Goal: Task Accomplishment & Management: Manage account settings

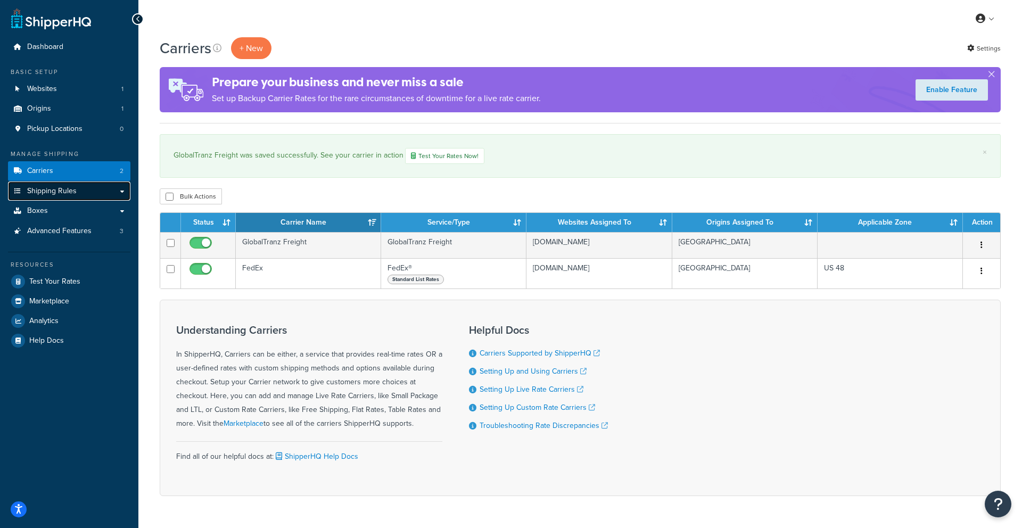
click at [50, 190] on span "Shipping Rules" at bounding box center [52, 191] width 50 height 9
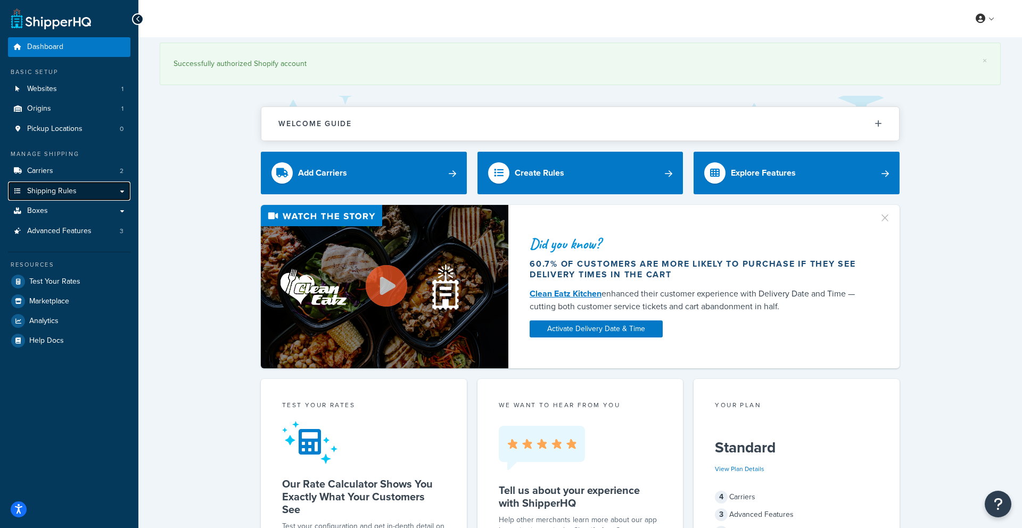
click at [47, 194] on span "Shipping Rules" at bounding box center [52, 191] width 50 height 9
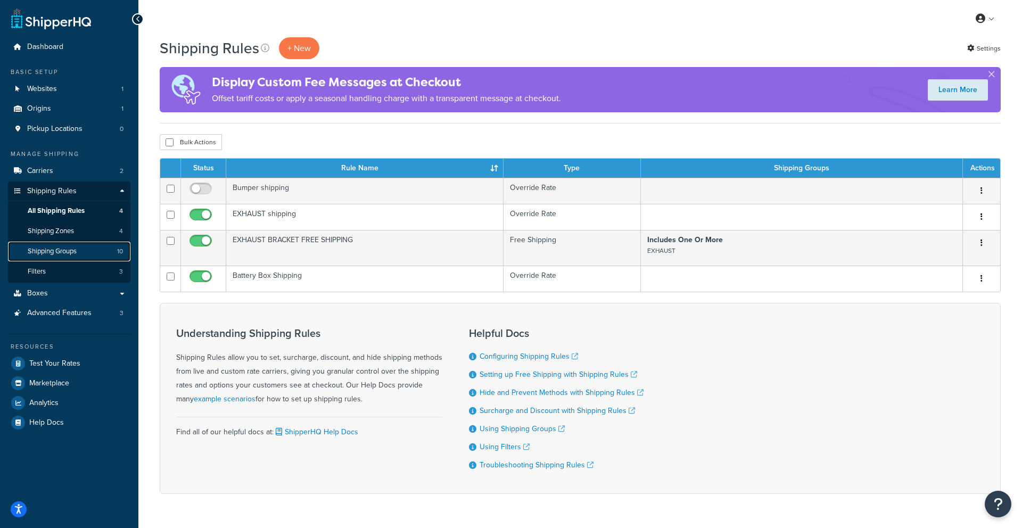
click at [59, 250] on span "Shipping Groups" at bounding box center [52, 251] width 49 height 9
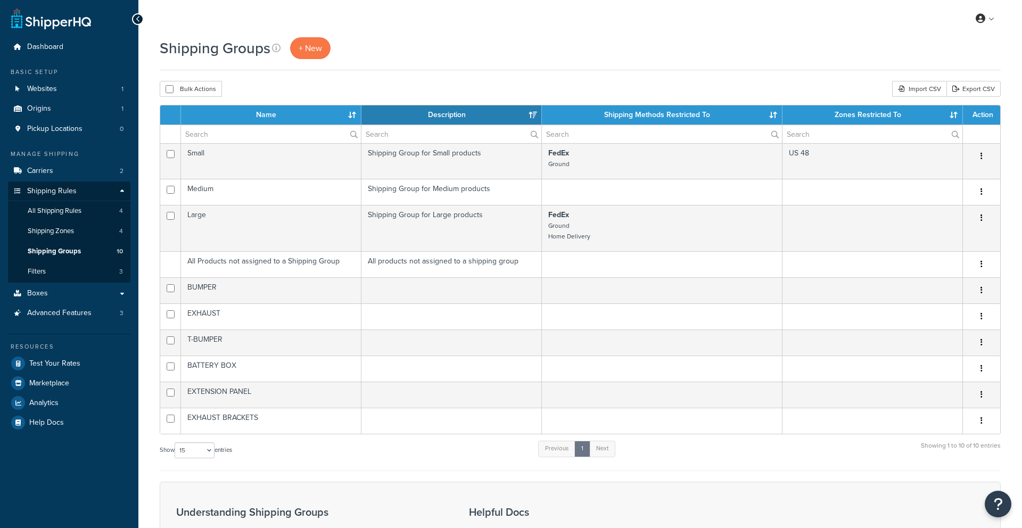
select select "15"
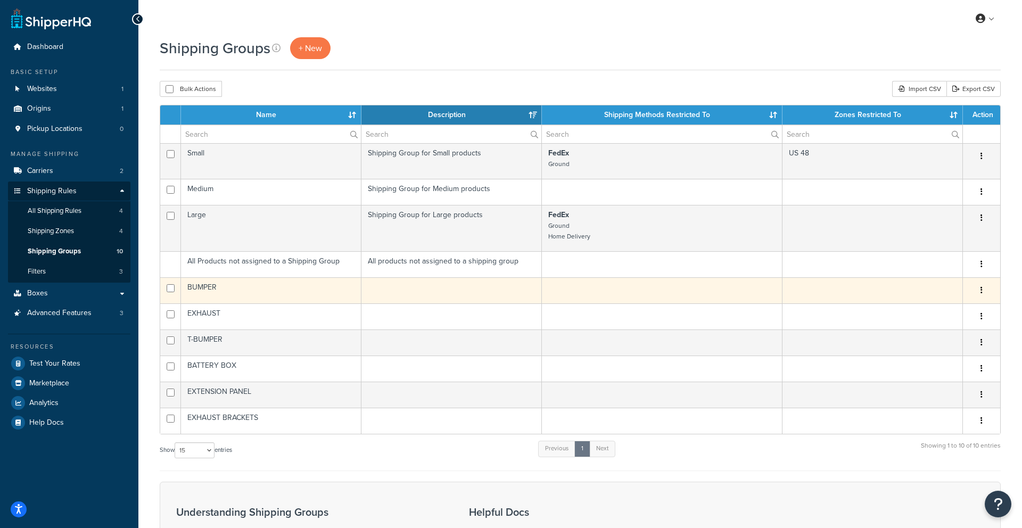
click at [981, 288] on icon "button" at bounding box center [982, 289] width 2 height 7
click at [945, 310] on link "Edit" at bounding box center [939, 312] width 84 height 22
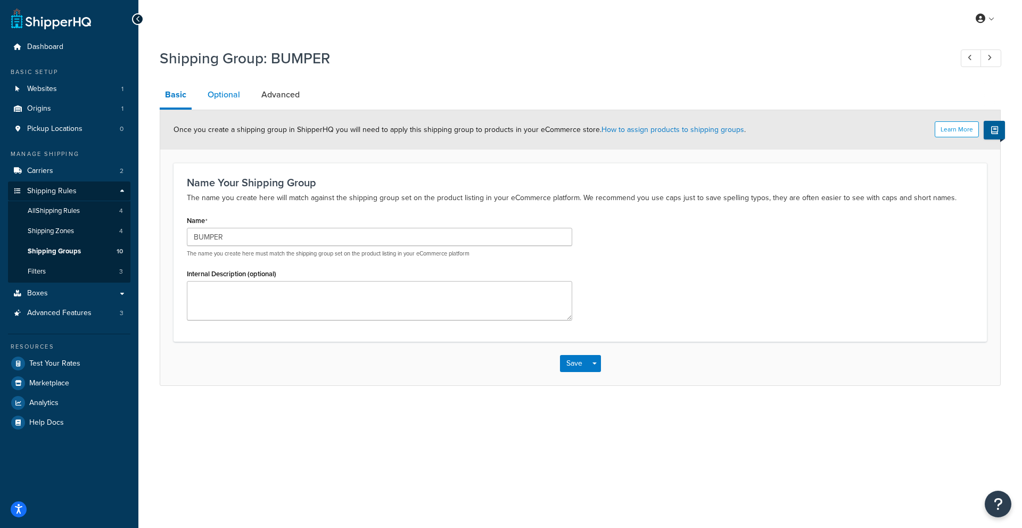
click at [220, 90] on link "Optional" at bounding box center [223, 95] width 43 height 26
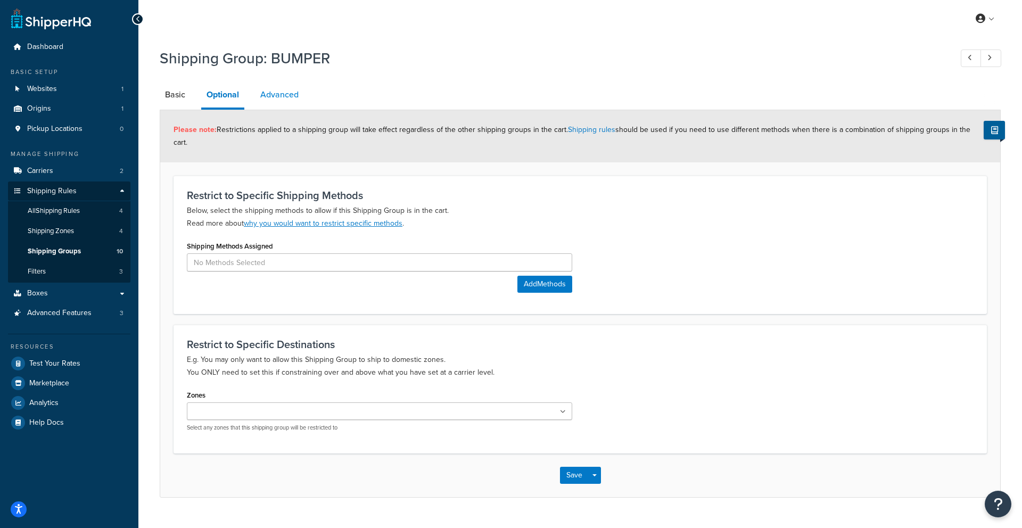
click at [261, 94] on link "Advanced" at bounding box center [279, 95] width 49 height 26
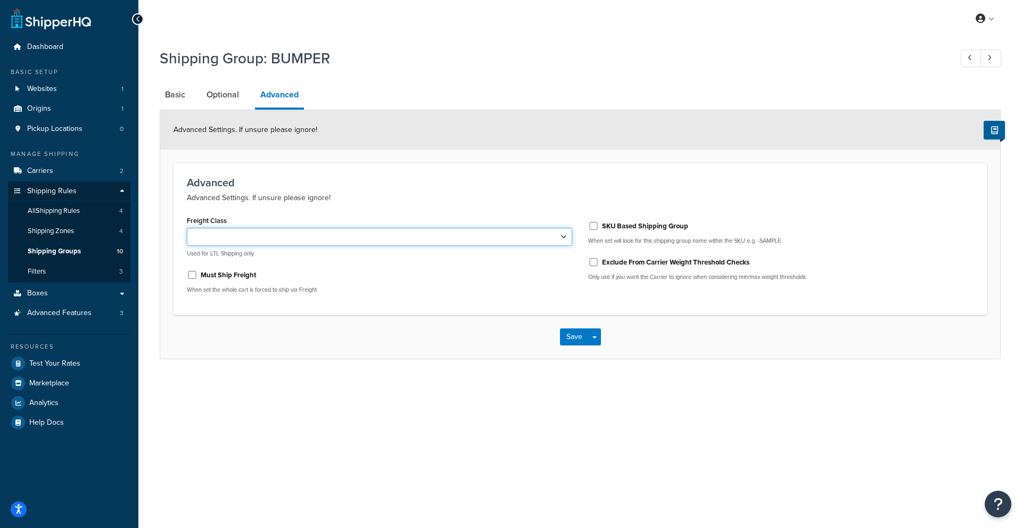
click at [549, 237] on select "50 55 60 65 70 77.5 85 92.5 100 110 125 150 175 200 250 300 400 500" at bounding box center [380, 237] width 386 height 18
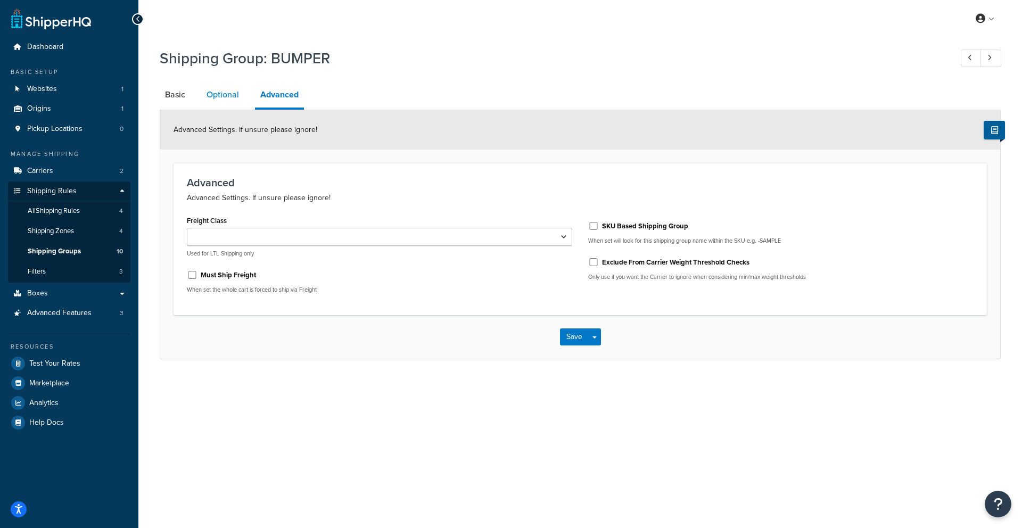
click at [212, 99] on link "Optional" at bounding box center [222, 95] width 43 height 26
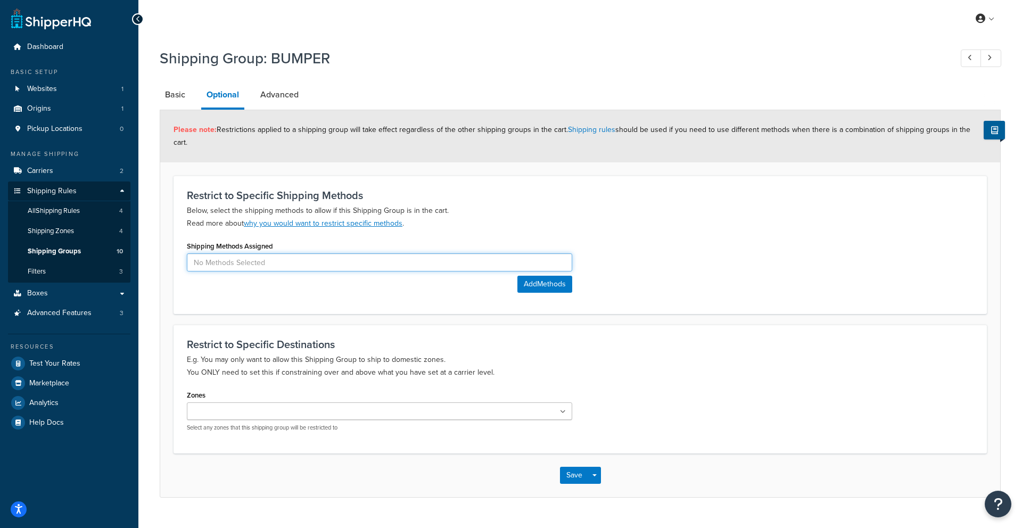
click at [256, 253] on input at bounding box center [380, 262] width 386 height 18
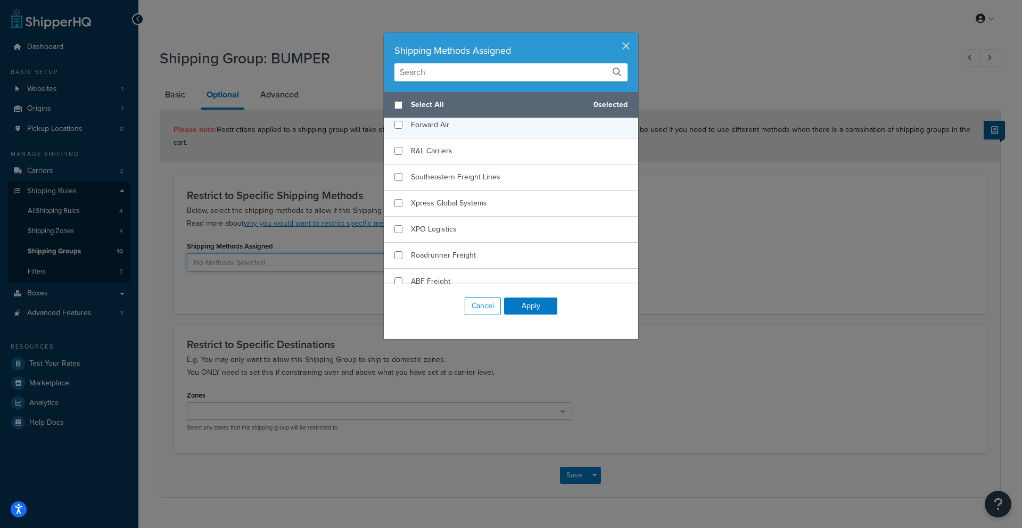
scroll to position [562, 0]
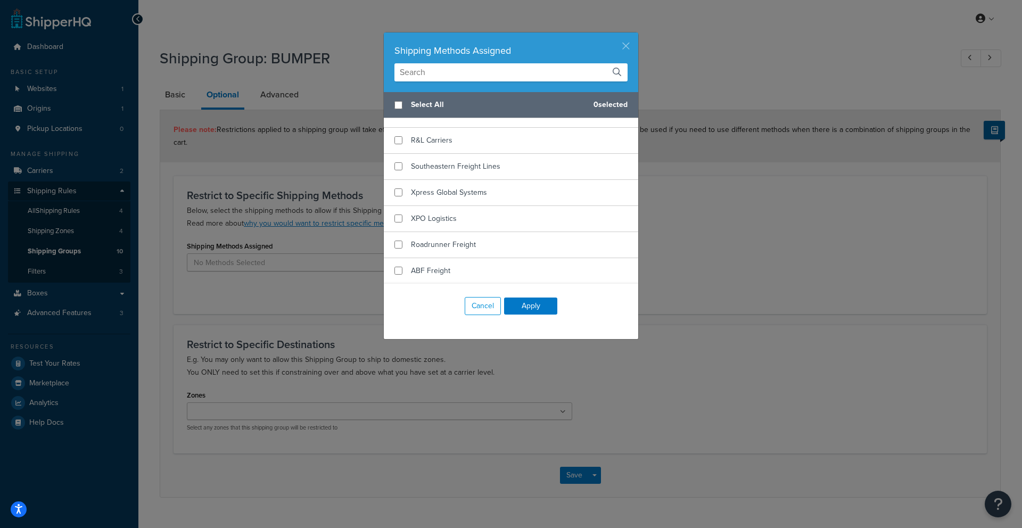
click at [636, 35] on button "button" at bounding box center [637, 33] width 3 height 3
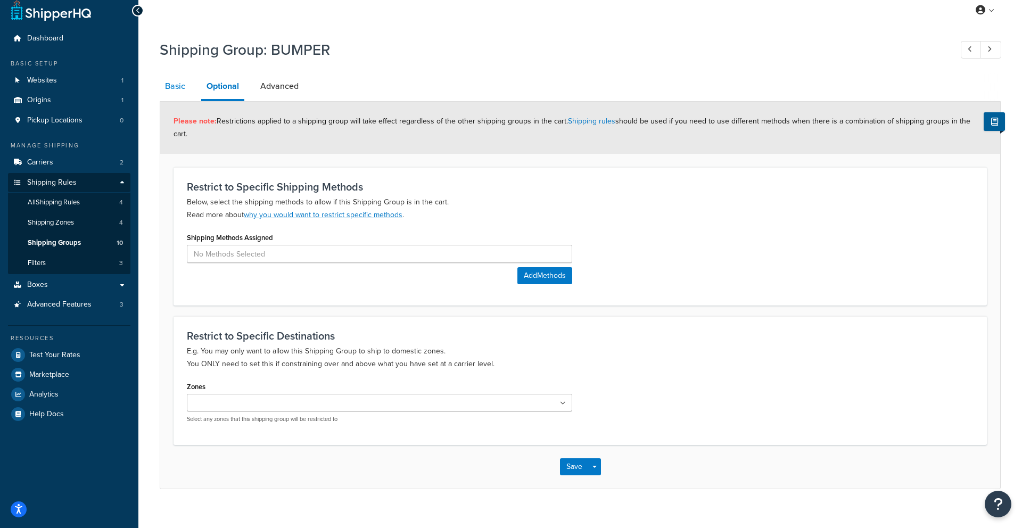
scroll to position [10, 0]
click at [179, 94] on link "Basic" at bounding box center [175, 85] width 31 height 26
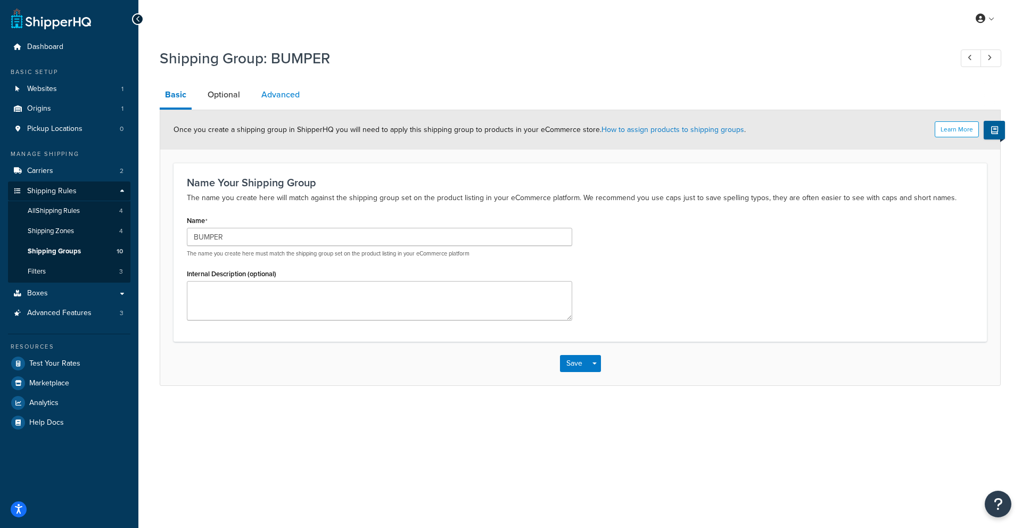
click at [273, 95] on link "Advanced" at bounding box center [280, 95] width 49 height 26
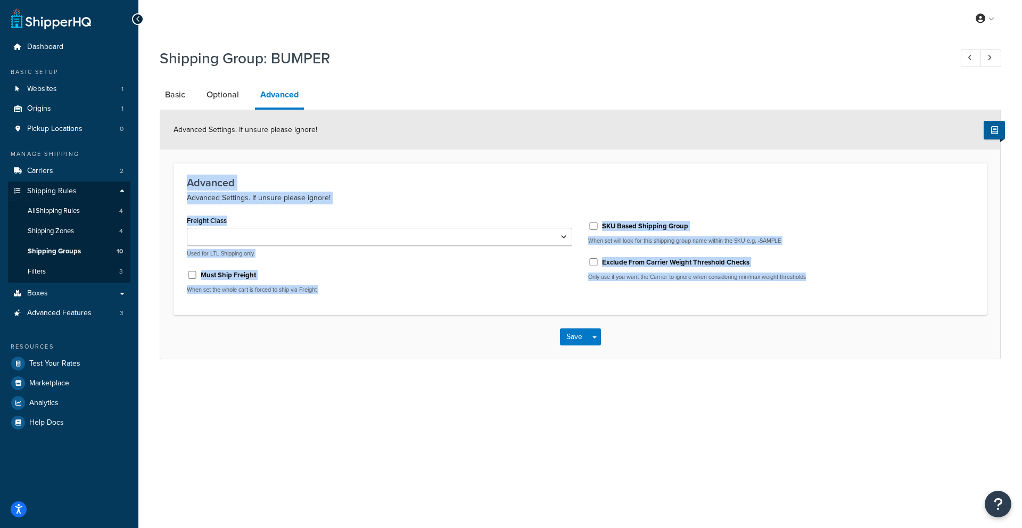
drag, startPoint x: 178, startPoint y: 177, endPoint x: 794, endPoint y: 291, distance: 626.4
click at [794, 291] on div "Advanced Advanced Settings. If unsure please ignore! Freight Class 50 55 60 65 …" at bounding box center [581, 239] width 814 height 152
click at [51, 250] on span "Shipping Groups" at bounding box center [54, 251] width 53 height 9
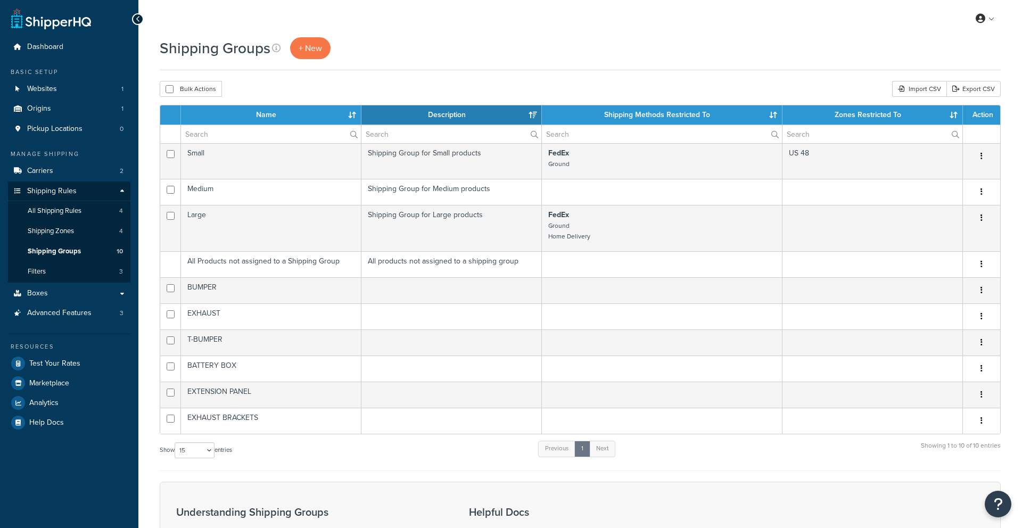
select select "15"
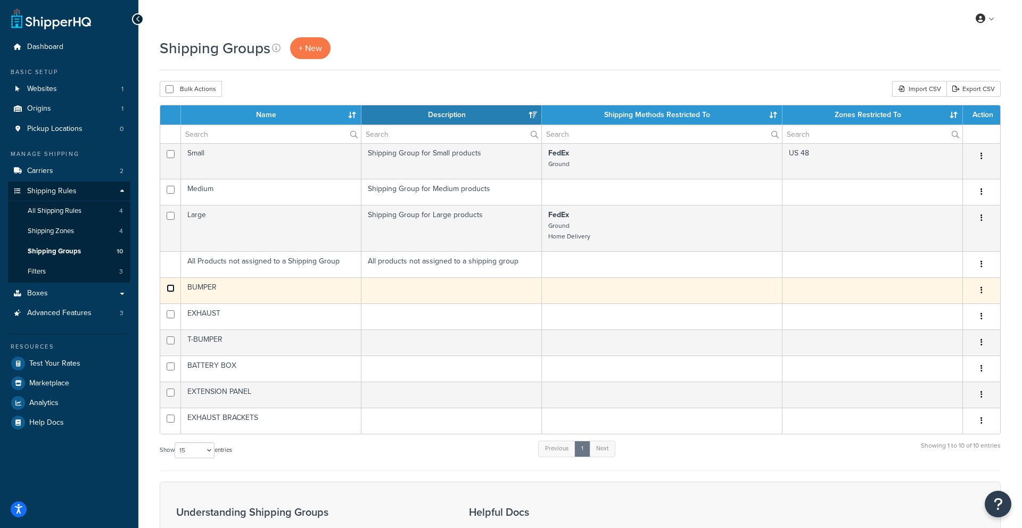
click at [170, 288] on input "checkbox" at bounding box center [171, 288] width 8 height 8
checkbox input "true"
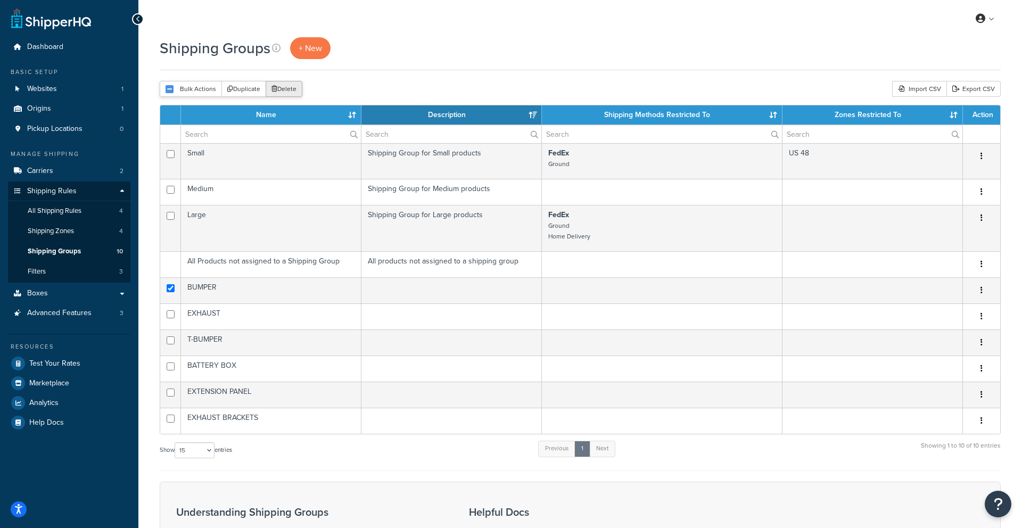
click at [285, 91] on button "Delete" at bounding box center [284, 89] width 37 height 16
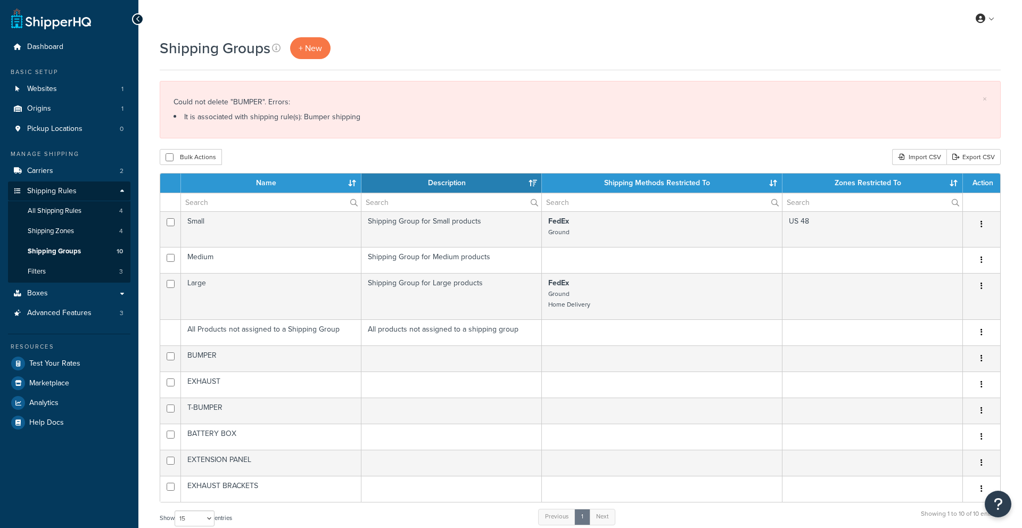
select select "15"
click at [75, 227] on link "Shipping Zones 4" at bounding box center [69, 232] width 122 height 20
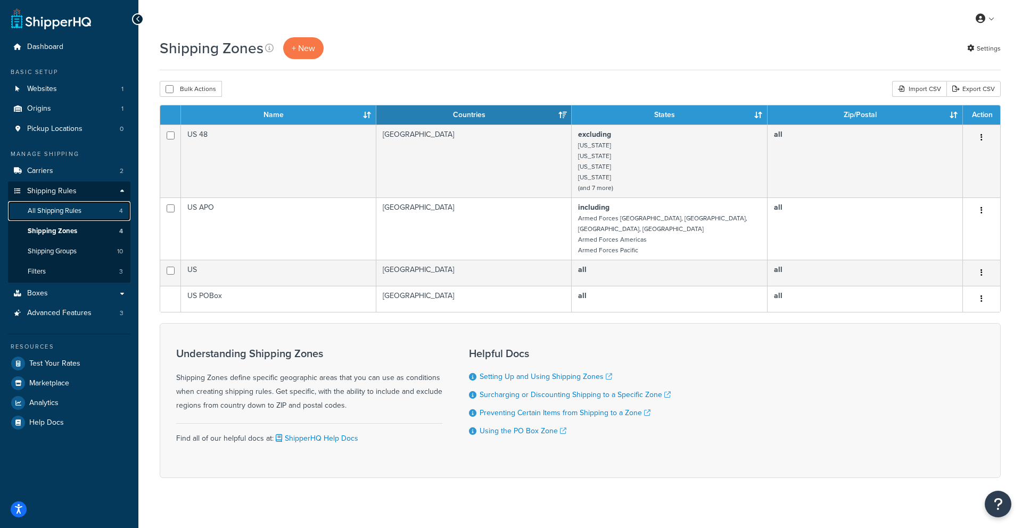
click at [65, 213] on span "All Shipping Rules" at bounding box center [55, 211] width 54 height 9
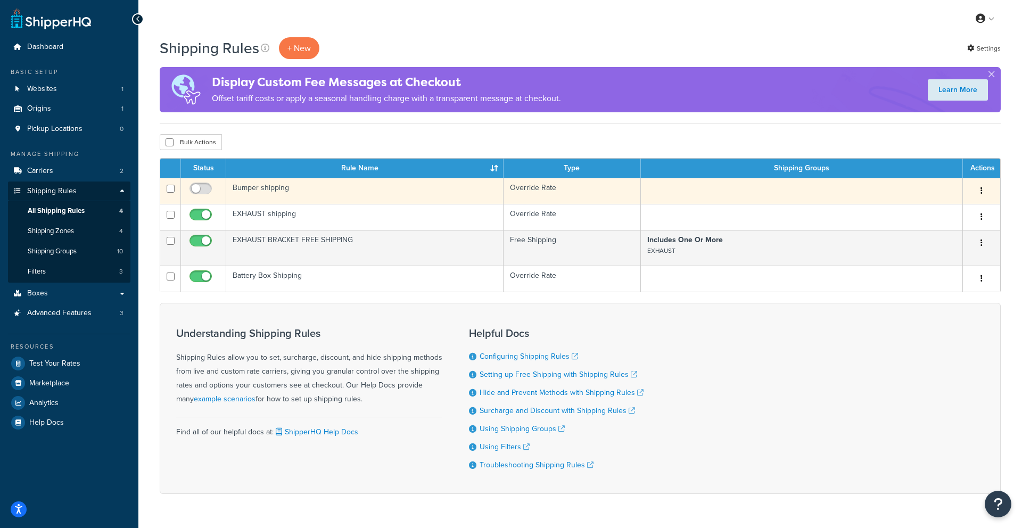
click at [984, 187] on button "button" at bounding box center [981, 191] width 15 height 17
click at [934, 251] on link "Delete" at bounding box center [947, 255] width 84 height 22
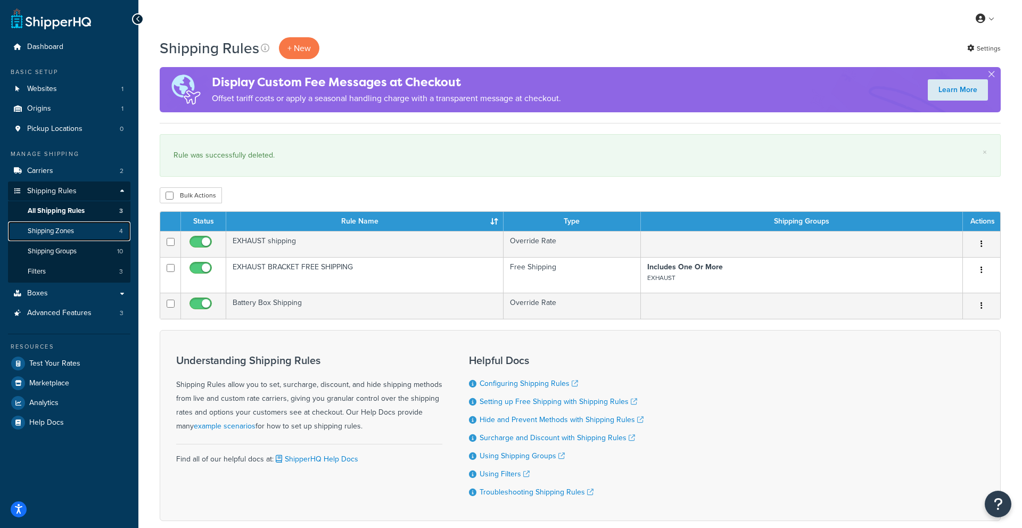
click at [53, 234] on span "Shipping Zones" at bounding box center [51, 231] width 46 height 9
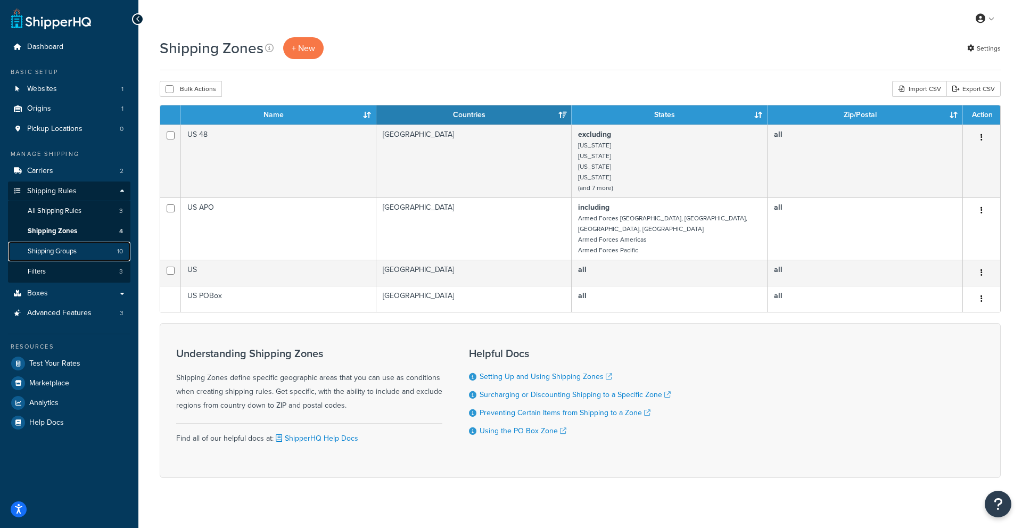
click at [51, 250] on span "Shipping Groups" at bounding box center [52, 251] width 49 height 9
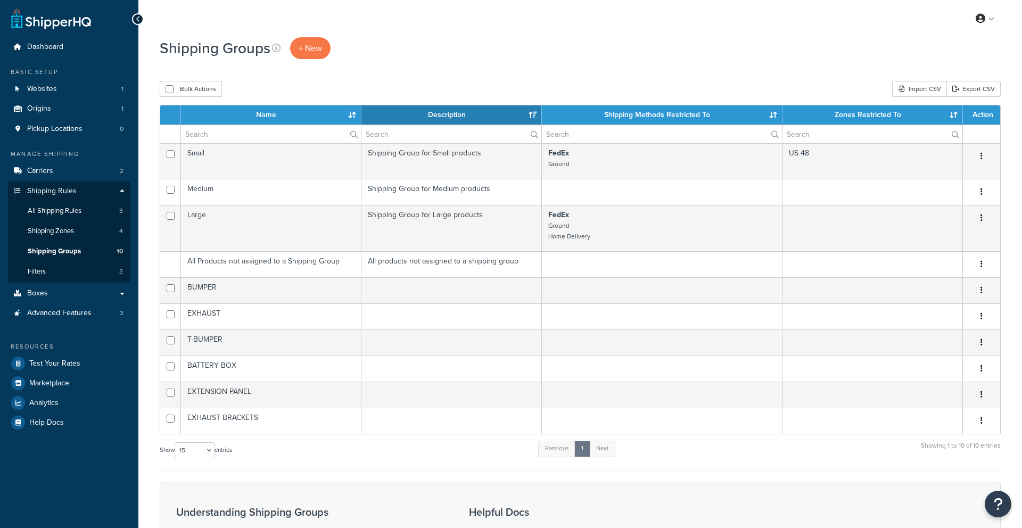
select select "15"
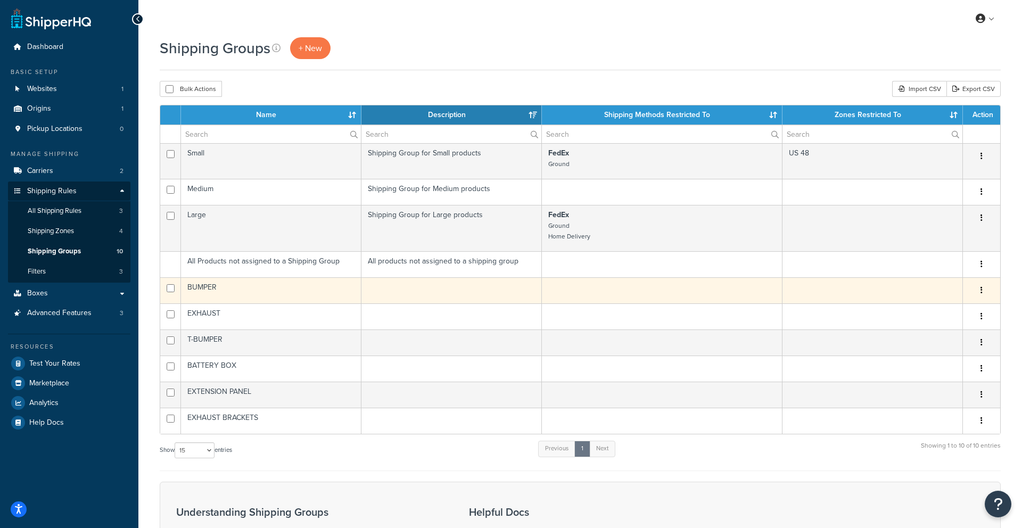
click at [981, 291] on icon "button" at bounding box center [982, 289] width 2 height 7
click at [930, 354] on link "Delete" at bounding box center [939, 356] width 84 height 22
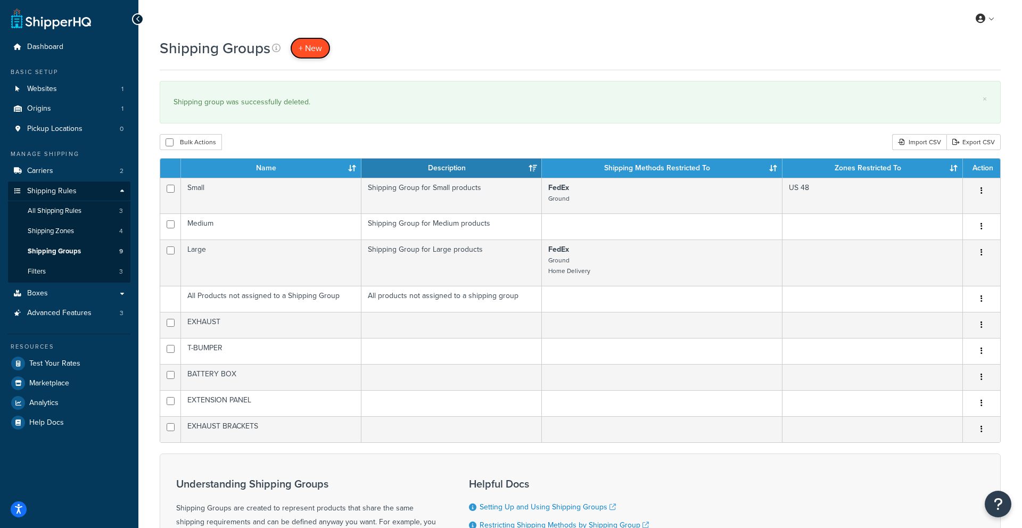
click at [312, 48] on span "+ New" at bounding box center [310, 48] width 23 height 12
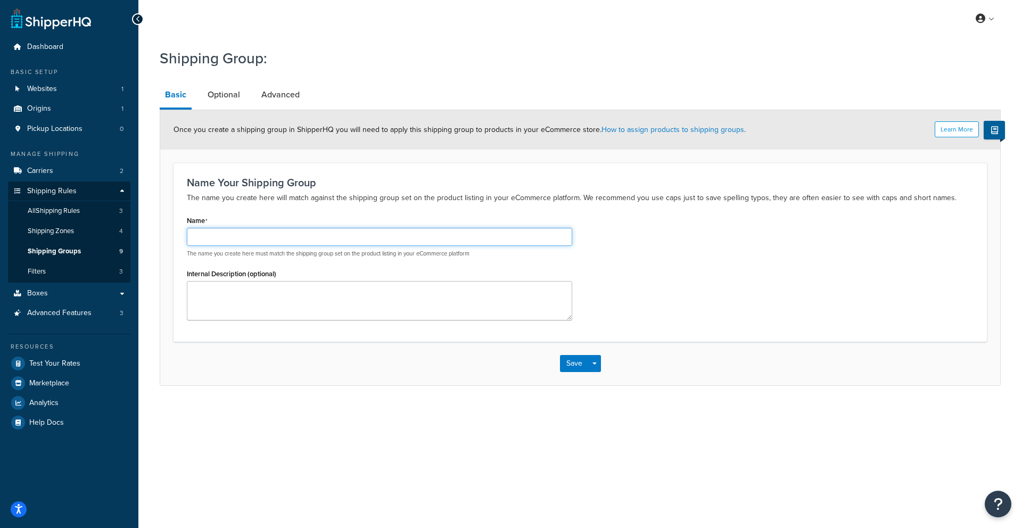
click at [263, 240] on input "Name" at bounding box center [380, 237] width 386 height 18
type input "N"
type input "BUMPER"
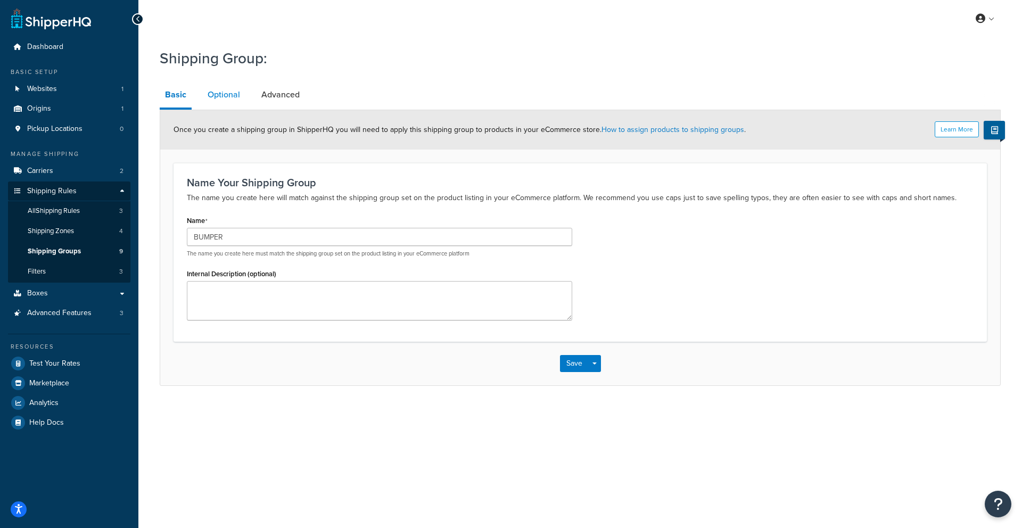
click at [231, 98] on link "Optional" at bounding box center [223, 95] width 43 height 26
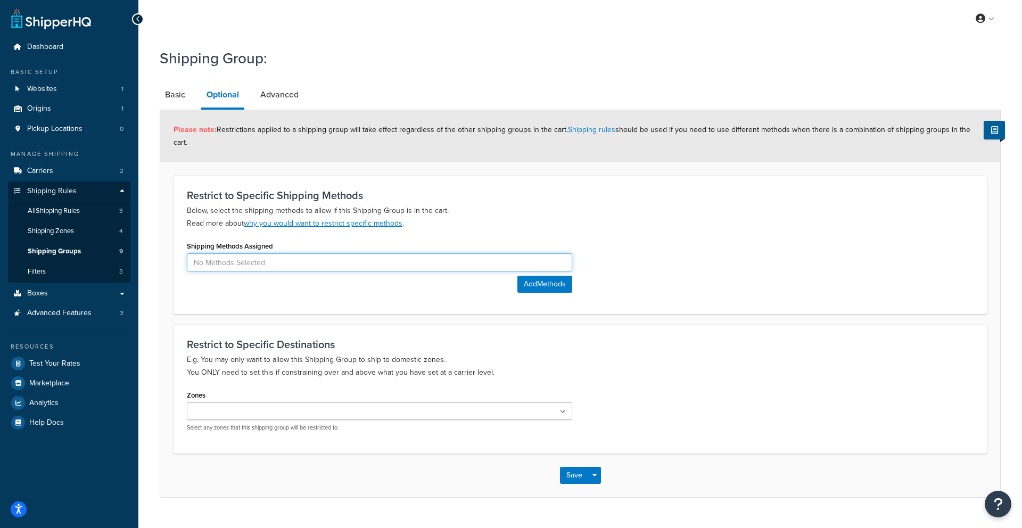
click at [256, 253] on input at bounding box center [380, 262] width 386 height 18
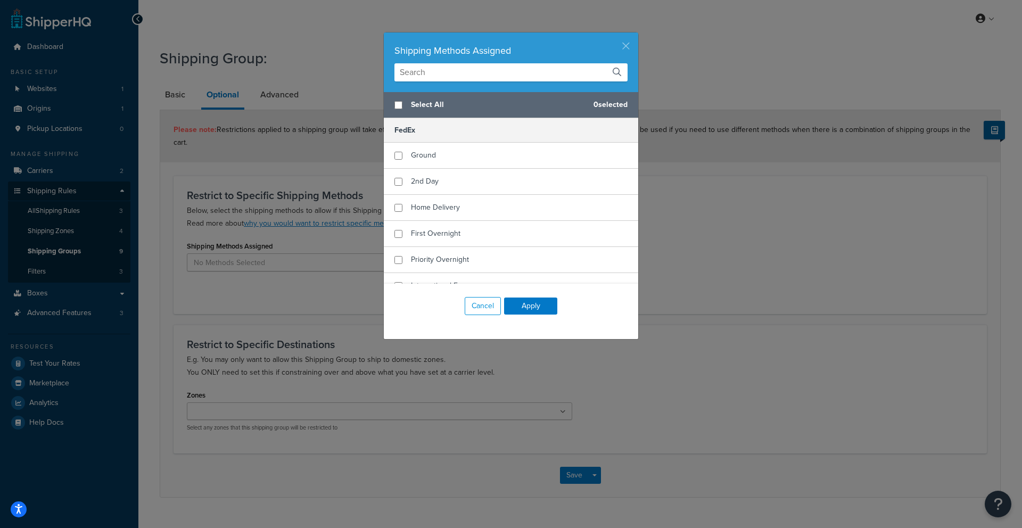
drag, startPoint x: 629, startPoint y: 47, endPoint x: 533, endPoint y: 52, distance: 96.5
click at [636, 35] on button "button" at bounding box center [637, 33] width 3 height 3
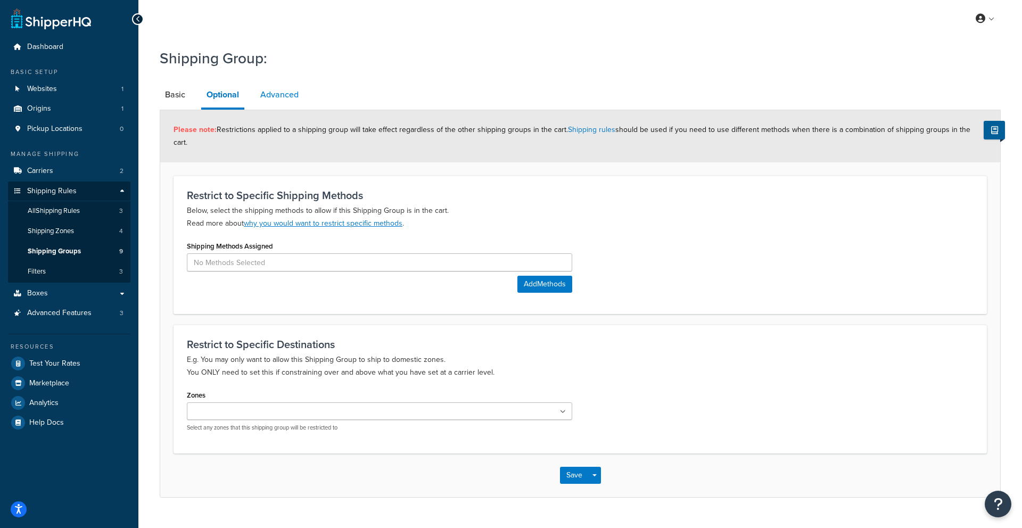
click at [254, 96] on li "Optional" at bounding box center [228, 96] width 54 height 28
click at [265, 96] on link "Advanced" at bounding box center [279, 95] width 49 height 26
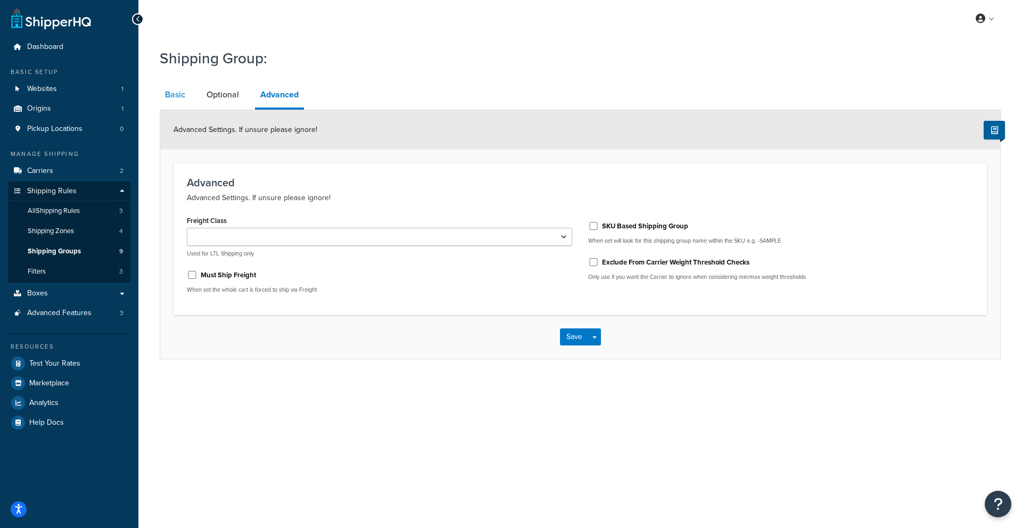
click at [188, 91] on link "Basic" at bounding box center [175, 95] width 31 height 26
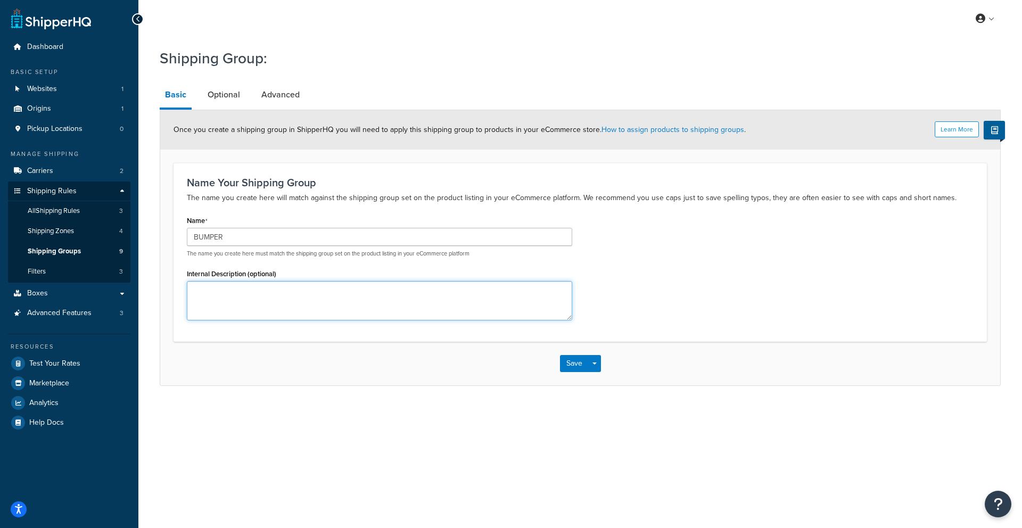
click at [269, 301] on textarea "Internal Description (optional)" at bounding box center [380, 300] width 386 height 39
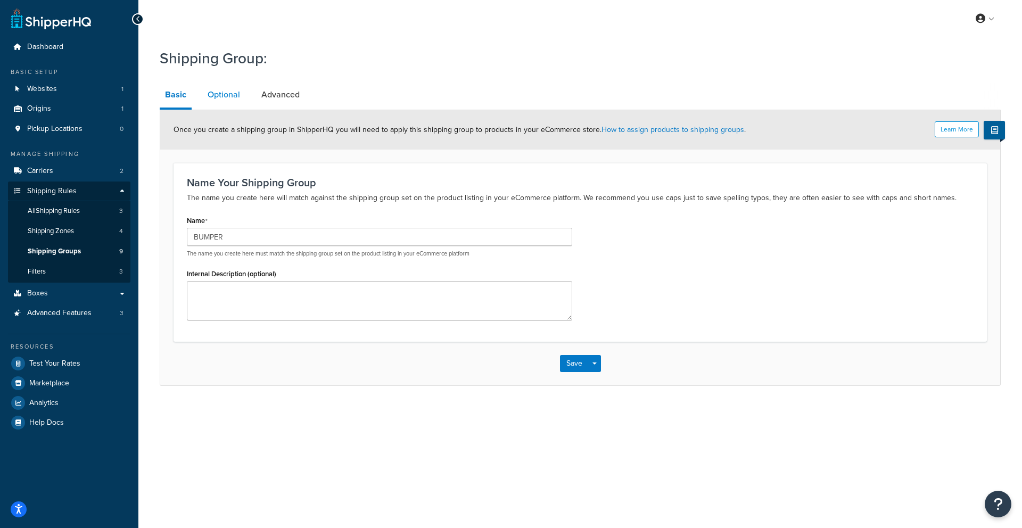
click at [238, 90] on link "Optional" at bounding box center [223, 95] width 43 height 26
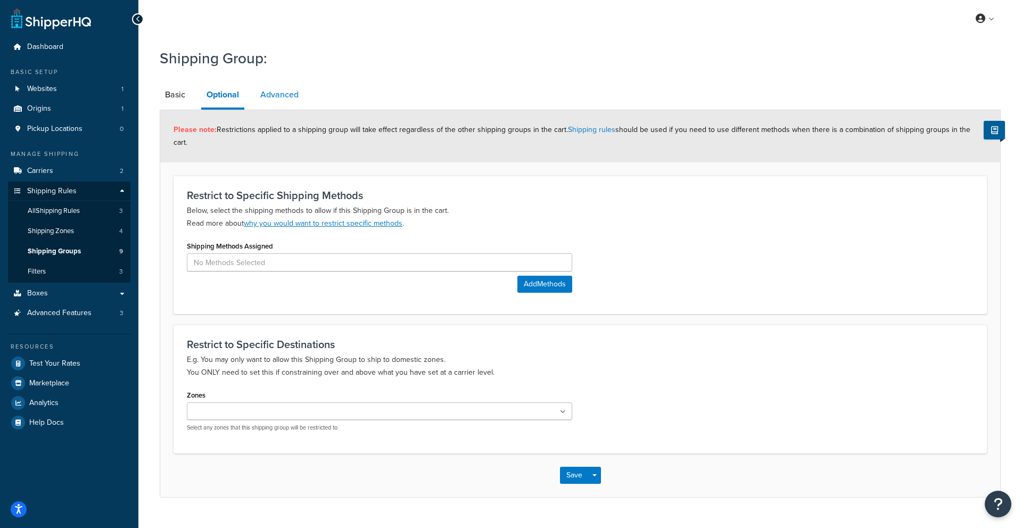
click at [267, 95] on link "Advanced" at bounding box center [279, 95] width 49 height 26
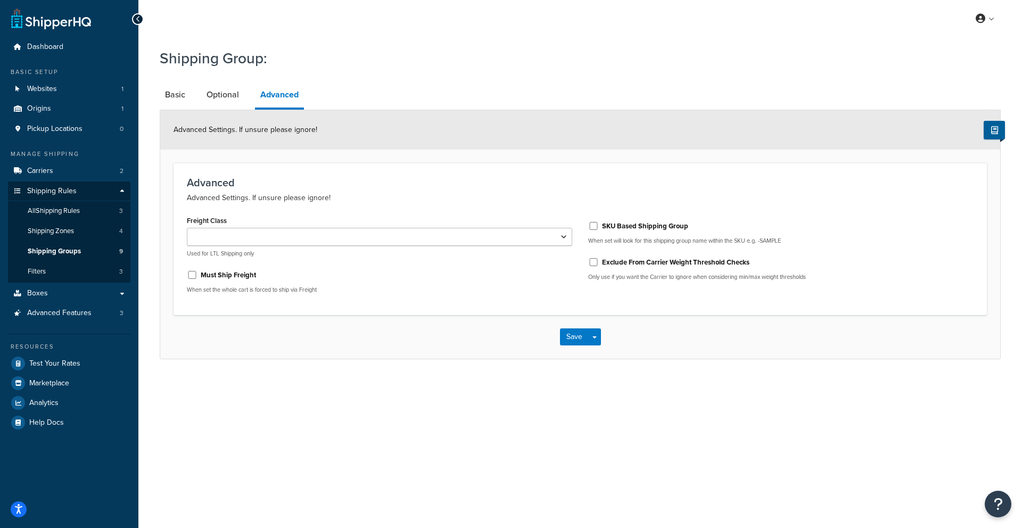
click at [200, 280] on div "Must Ship Freight" at bounding box center [380, 274] width 386 height 16
click at [195, 277] on input "Must Ship Freight" at bounding box center [192, 275] width 11 height 8
click at [193, 277] on input "Must Ship Freight" at bounding box center [192, 275] width 11 height 8
checkbox input "false"
click at [592, 262] on input "Exclude From Carrier Weight Threshold Checks" at bounding box center [593, 262] width 11 height 8
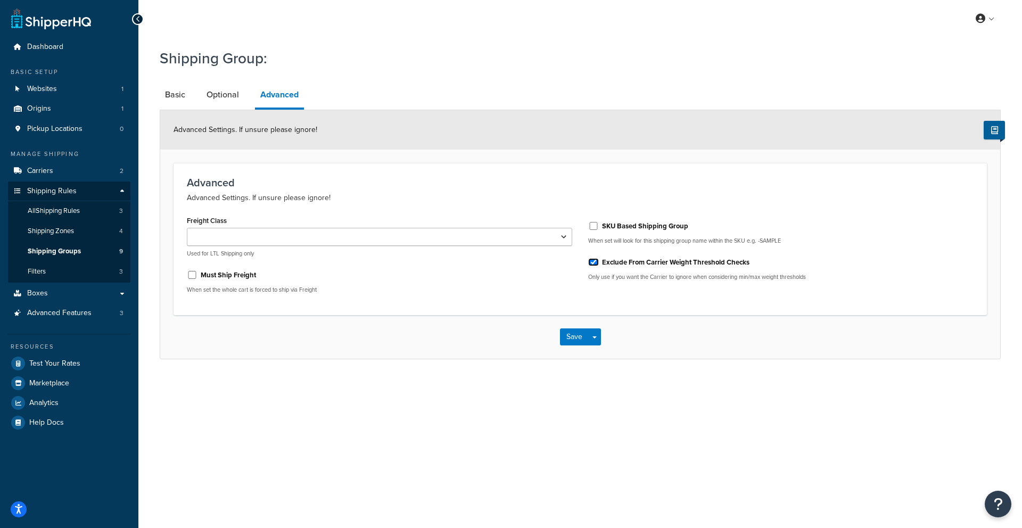
drag, startPoint x: 592, startPoint y: 262, endPoint x: 597, endPoint y: 240, distance: 22.5
click at [592, 262] on input "Exclude From Carrier Weight Threshold Checks" at bounding box center [593, 262] width 11 height 8
checkbox input "false"
click at [598, 228] on input "SKU Based Shipping Group" at bounding box center [593, 226] width 11 height 8
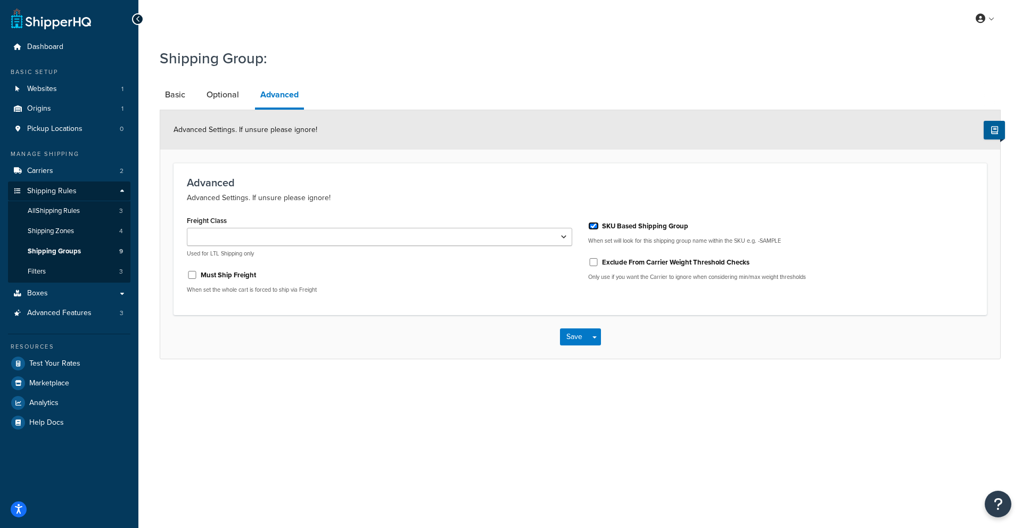
checkbox input "false"
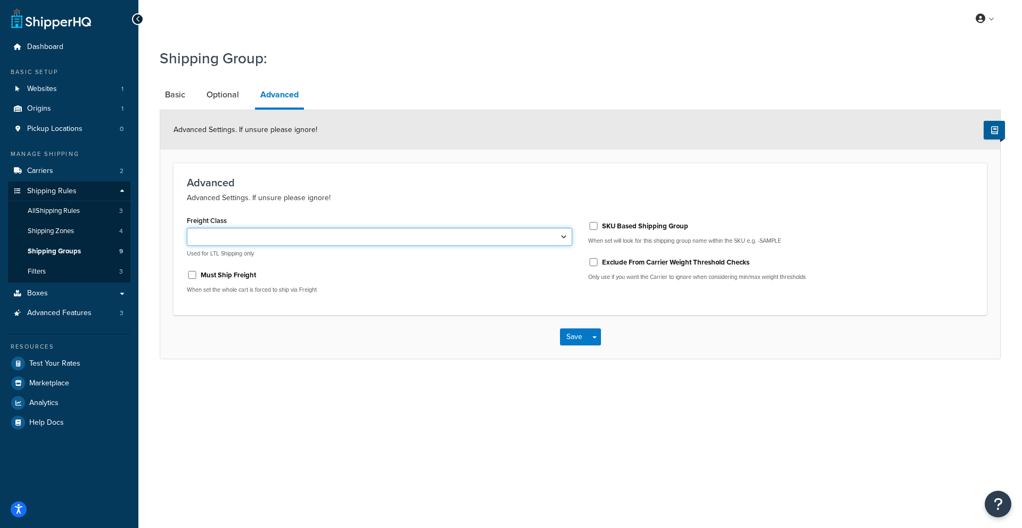
click at [562, 230] on select "50 55 60 65 70 77.5 85 92.5 100 110 125 150 175 200 250 300 400 500" at bounding box center [380, 237] width 386 height 18
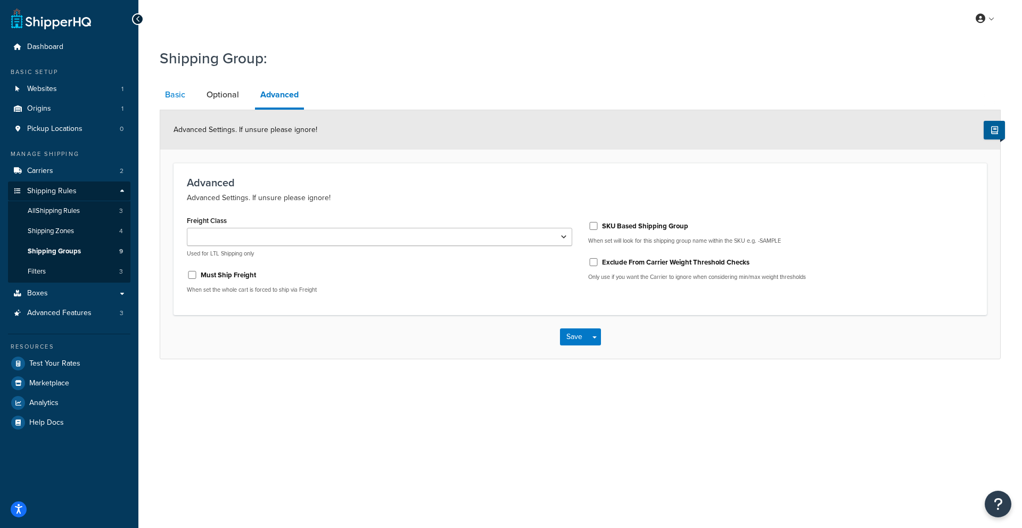
drag, startPoint x: 222, startPoint y: 100, endPoint x: 187, endPoint y: 99, distance: 35.1
click at [222, 100] on link "Optional" at bounding box center [222, 95] width 43 height 26
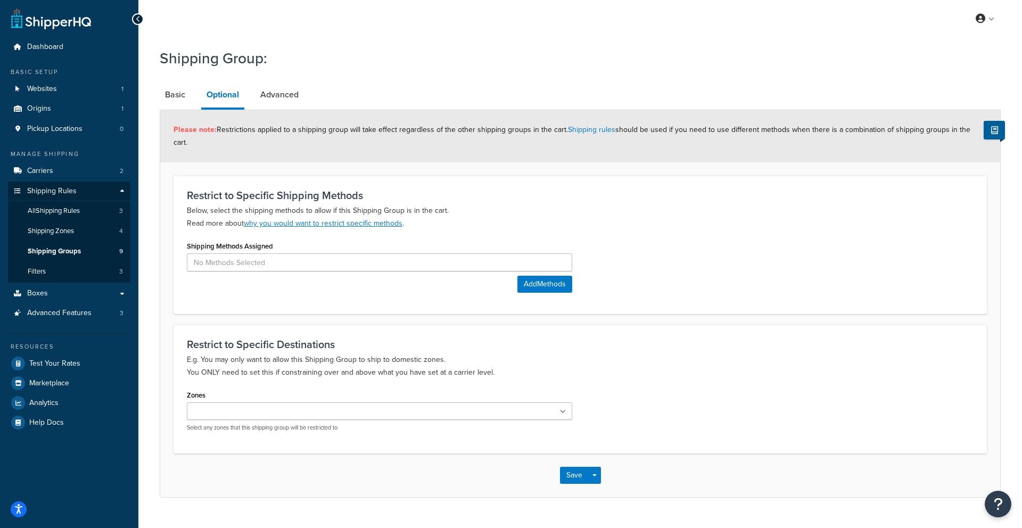
scroll to position [10, 0]
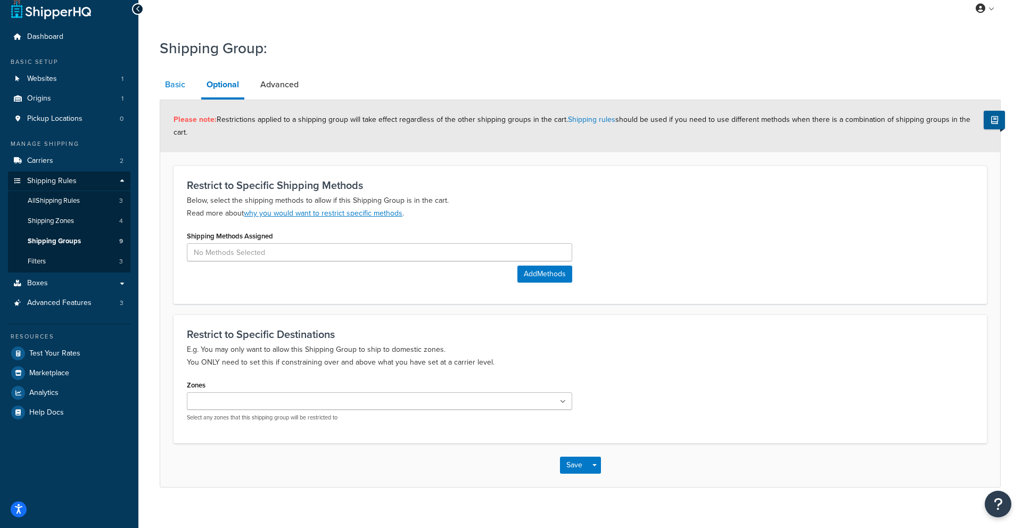
click at [187, 86] on link "Basic" at bounding box center [175, 85] width 31 height 26
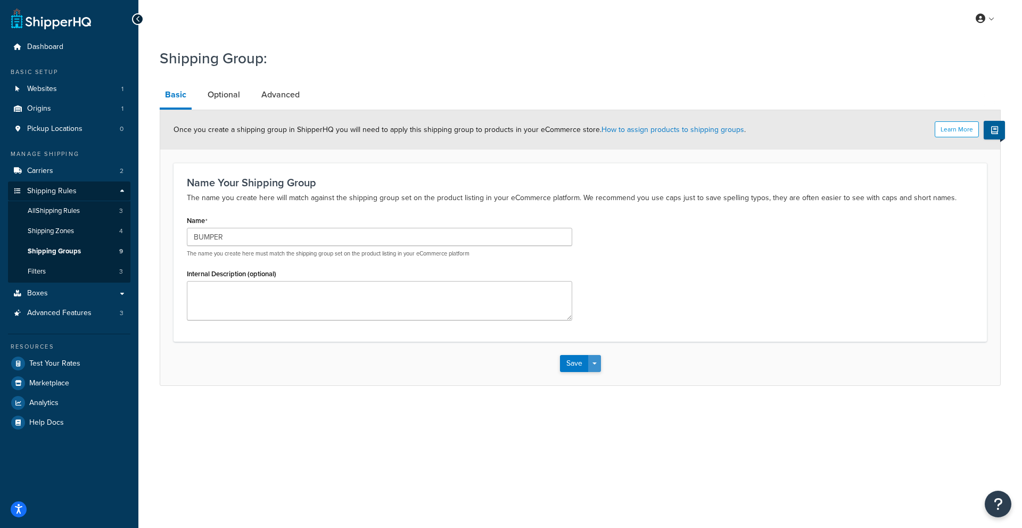
click at [598, 367] on button "Save Dropdown" at bounding box center [594, 363] width 13 height 17
click at [235, 104] on link "Optional" at bounding box center [223, 95] width 43 height 26
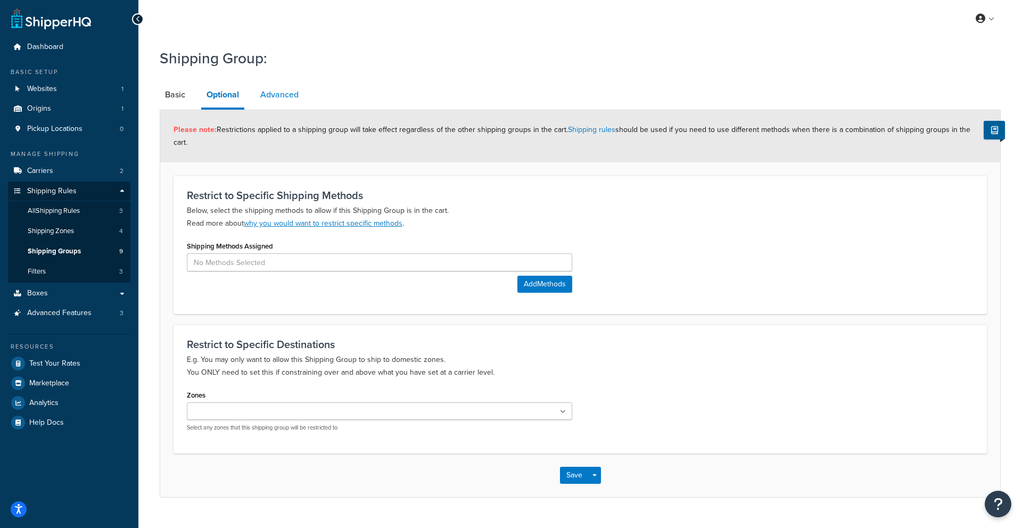
click at [260, 100] on link "Advanced" at bounding box center [279, 95] width 49 height 26
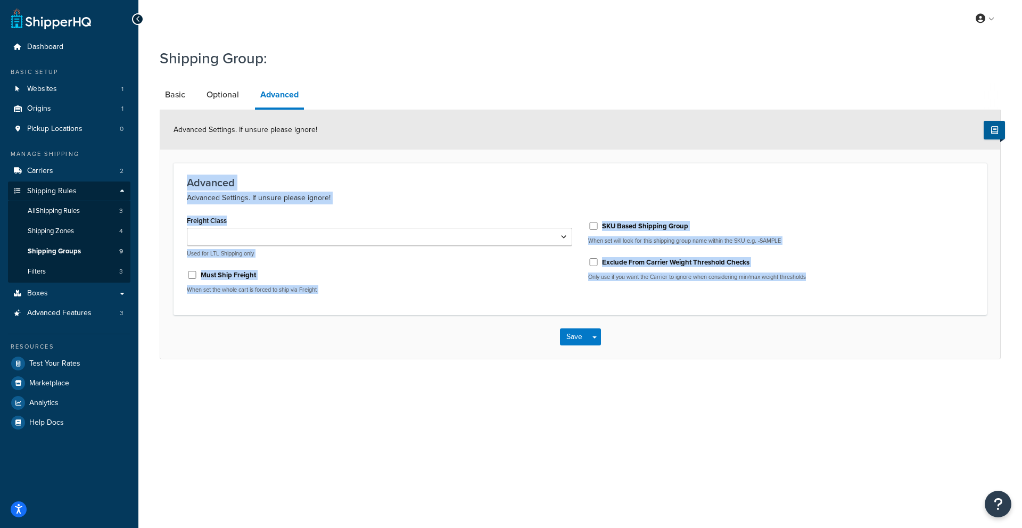
drag, startPoint x: 182, startPoint y: 181, endPoint x: 872, endPoint y: 292, distance: 698.9
click at [872, 292] on div "Advanced Advanced Settings. If unsure please ignore! Freight Class 50 55 60 65 …" at bounding box center [581, 239] width 814 height 152
copy div "Advanced Advanced Settings. If unsure please ignore! Freight Class 50 55 60 65 …"
